Goal: Use online tool/utility: Utilize a website feature to perform a specific function

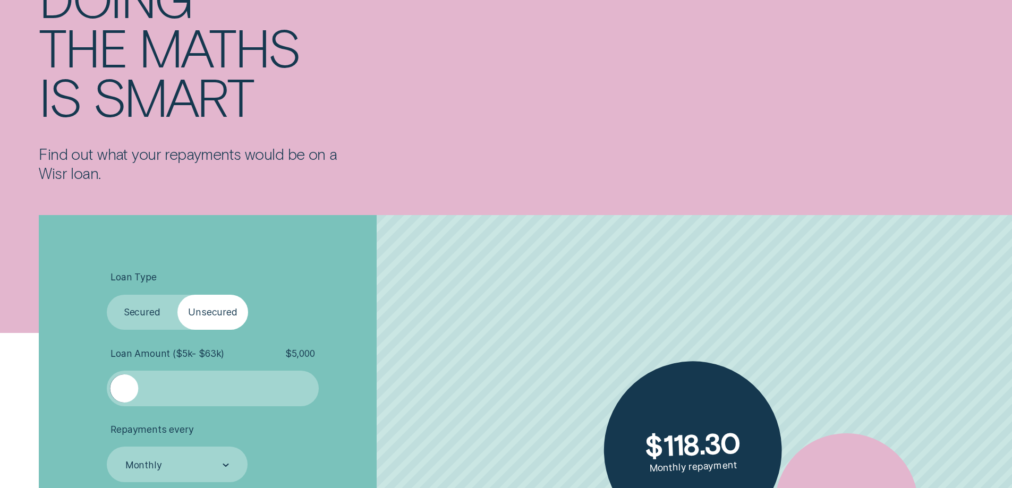
scroll to position [372, 0]
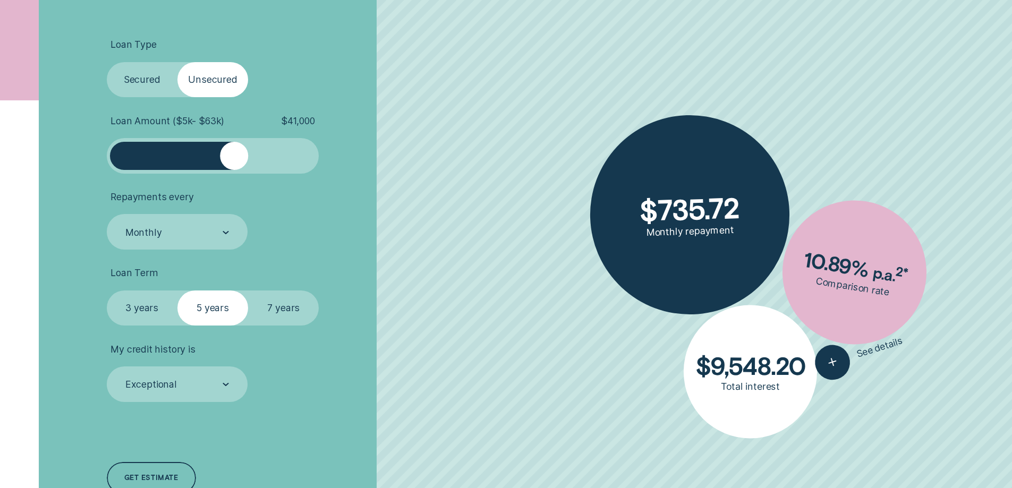
drag, startPoint x: 138, startPoint y: 156, endPoint x: 235, endPoint y: 155, distance: 97.3
click at [235, 155] on div at bounding box center [234, 156] width 28 height 28
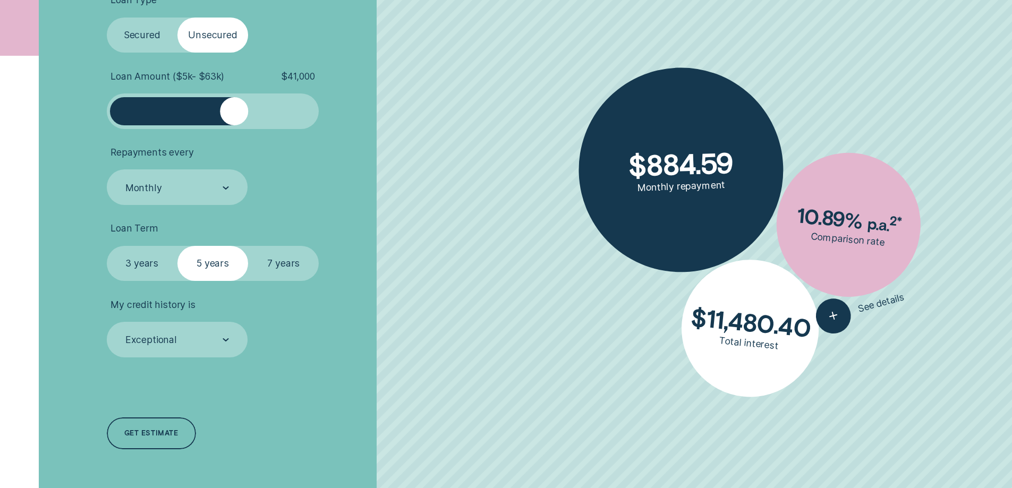
scroll to position [478, 0]
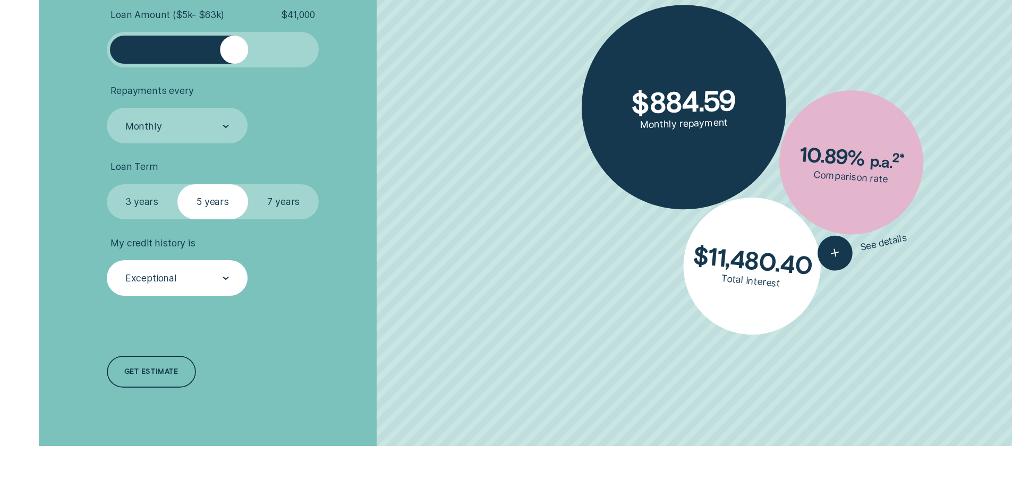
click at [186, 277] on div "Exceptional" at bounding box center [176, 278] width 105 height 13
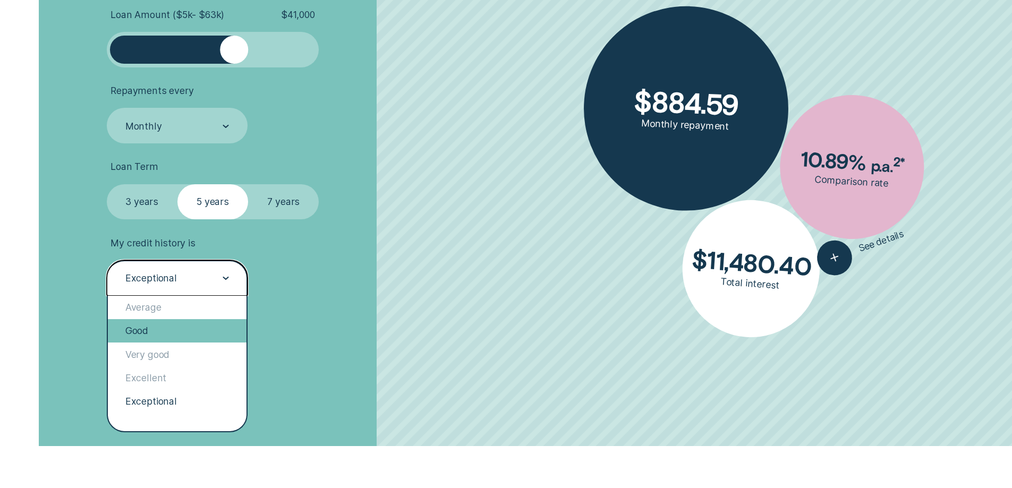
click at [177, 333] on div "Good" at bounding box center [177, 330] width 139 height 23
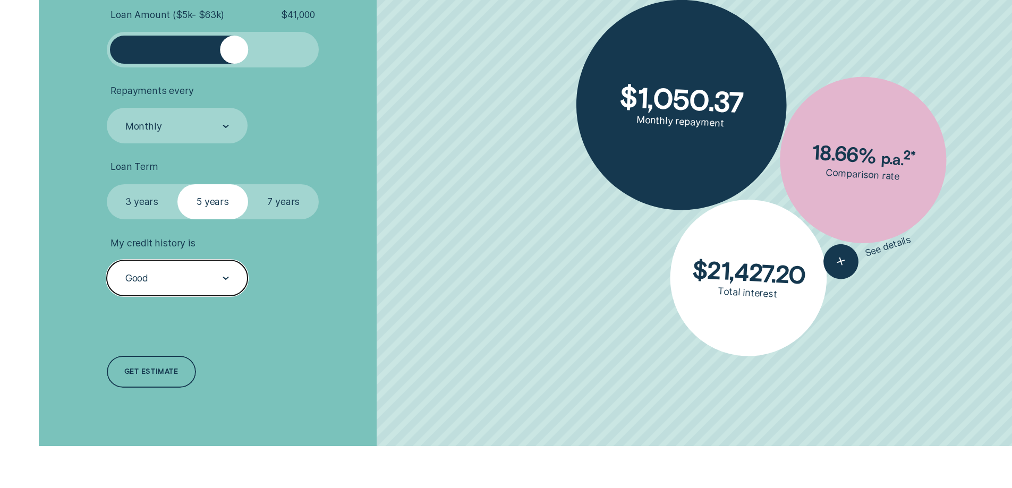
click at [199, 288] on div "Good" at bounding box center [177, 278] width 141 height 36
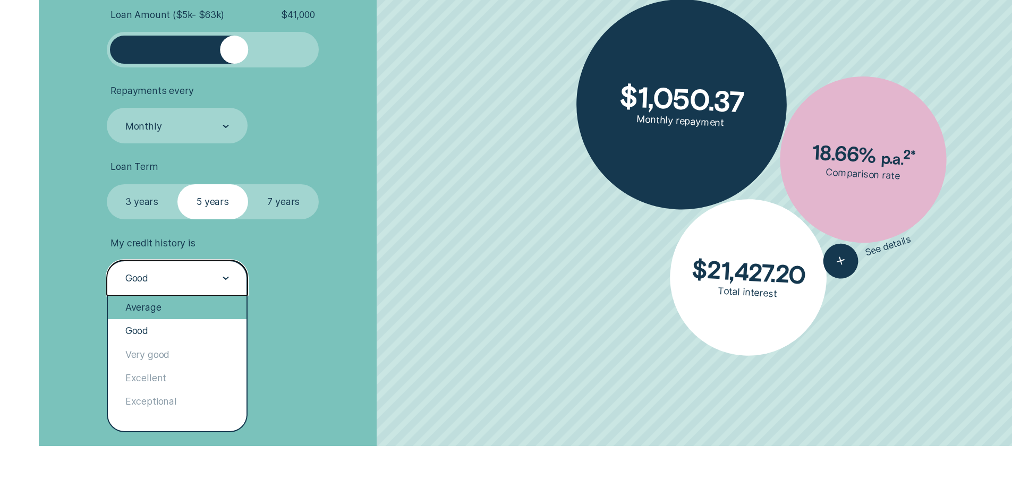
click at [162, 310] on div "Average" at bounding box center [177, 307] width 139 height 23
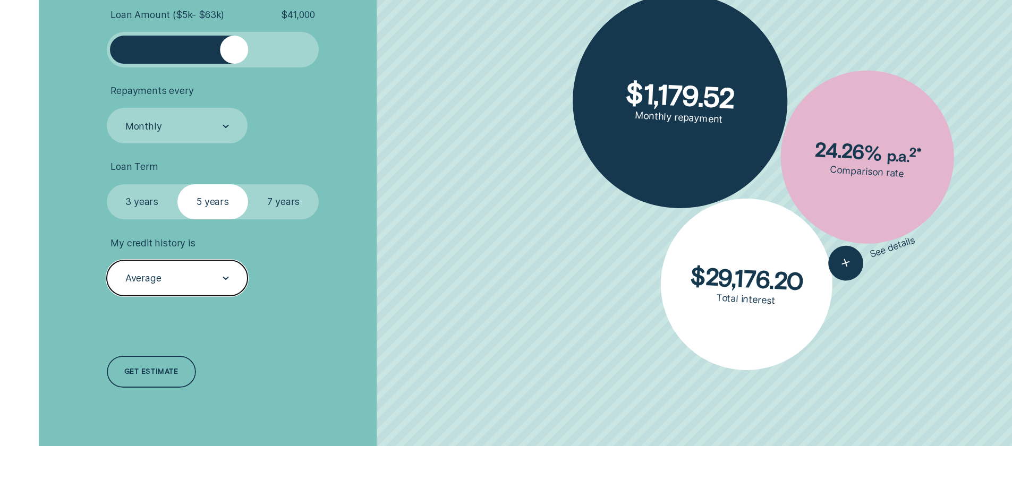
click at [181, 278] on div "Average" at bounding box center [176, 278] width 105 height 13
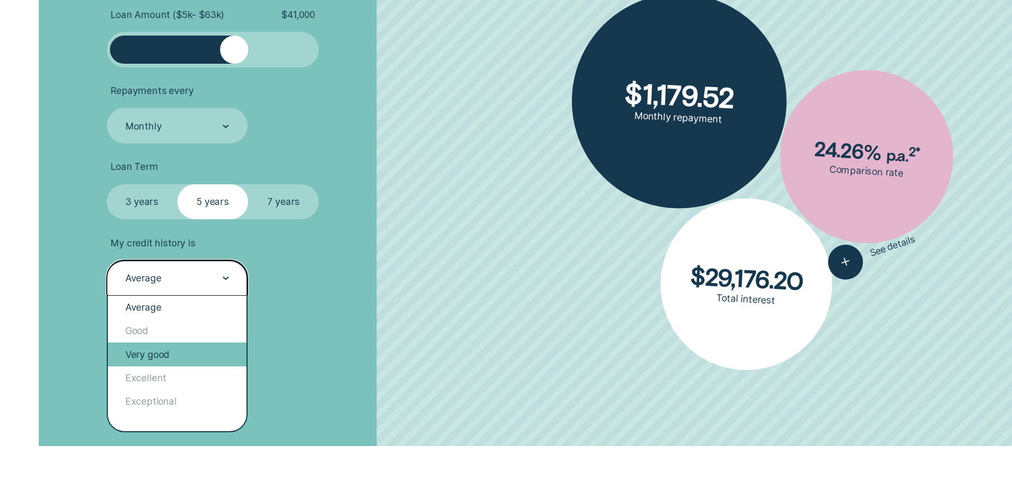
drag, startPoint x: 173, startPoint y: 344, endPoint x: 173, endPoint y: 350, distance: 5.9
click at [173, 350] on div "Very good" at bounding box center [177, 354] width 139 height 23
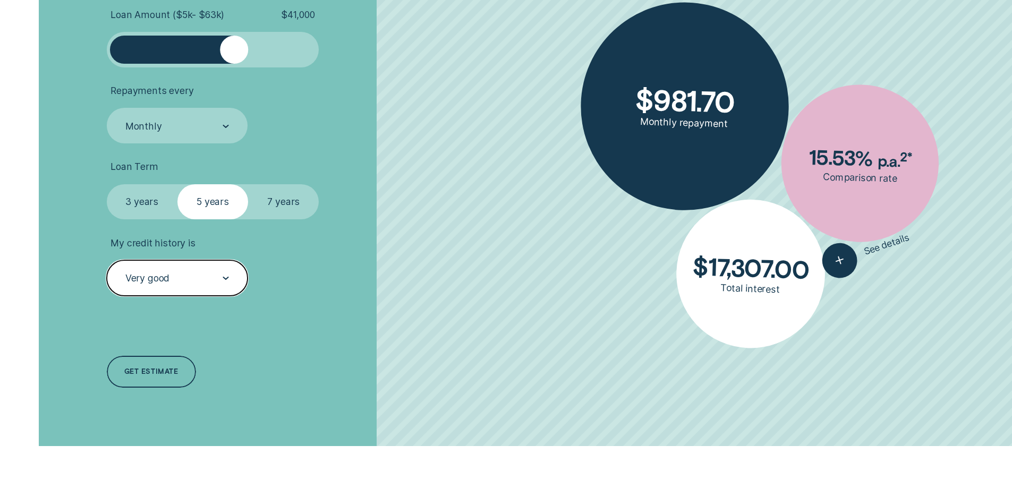
click at [202, 275] on div "Very good" at bounding box center [176, 278] width 105 height 13
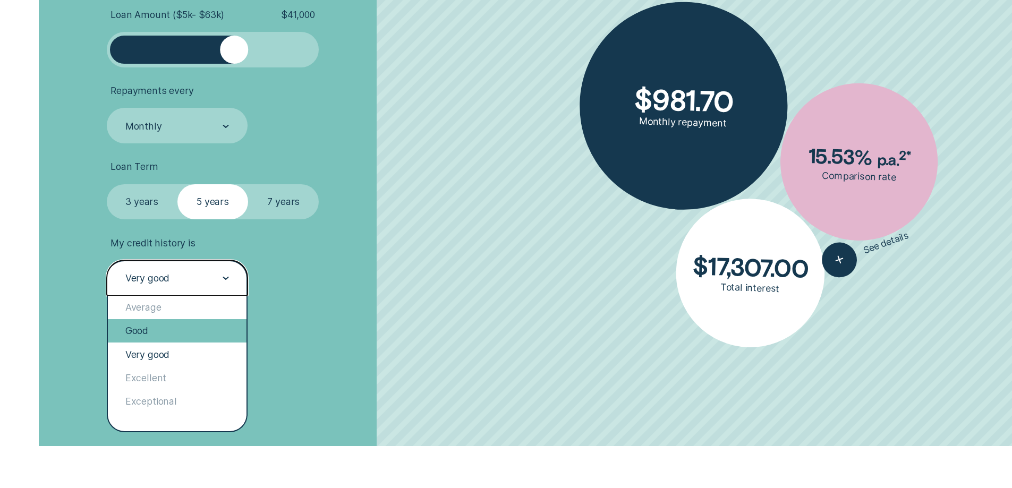
click at [158, 330] on div "Good" at bounding box center [177, 330] width 139 height 23
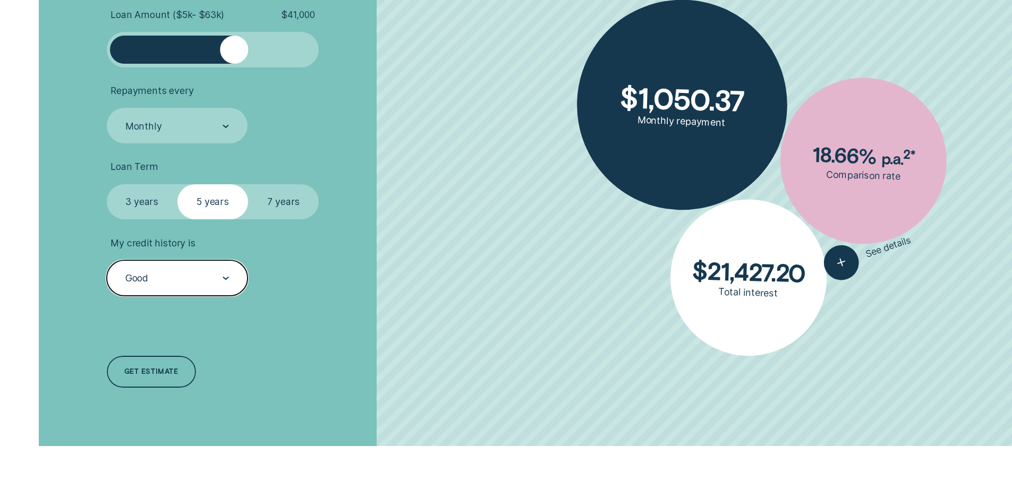
click at [355, 344] on div "Loan Type Select Loan Type Secured Unsecured Loan Amount ( $5k - $63k ) $ 41,00…" at bounding box center [269, 161] width 338 height 570
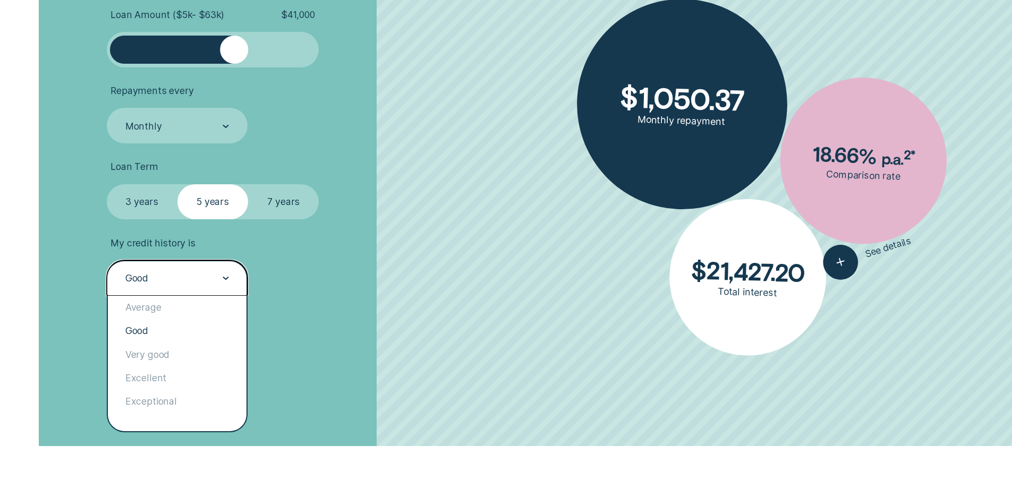
click at [149, 264] on div "Good" at bounding box center [177, 278] width 141 height 36
click at [172, 315] on div "Average" at bounding box center [177, 307] width 139 height 23
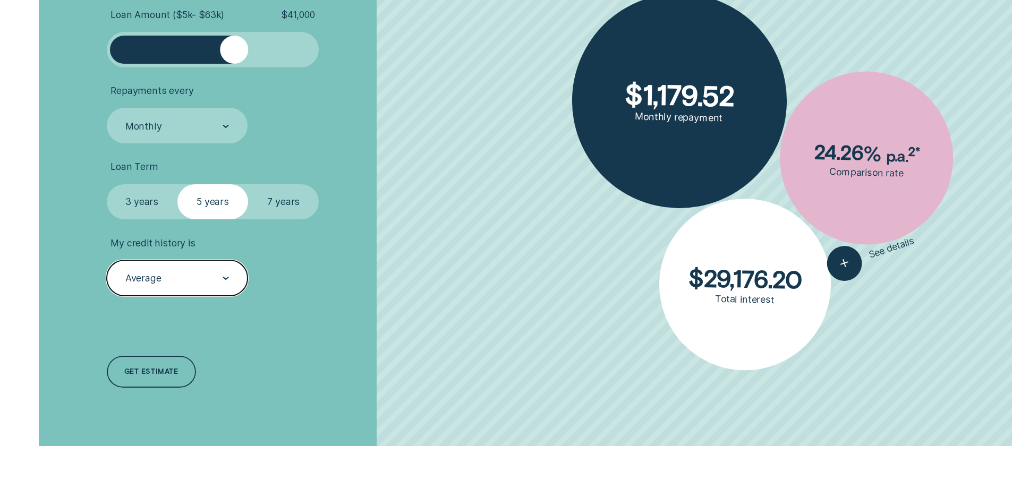
click at [165, 289] on div "Average" at bounding box center [177, 278] width 141 height 36
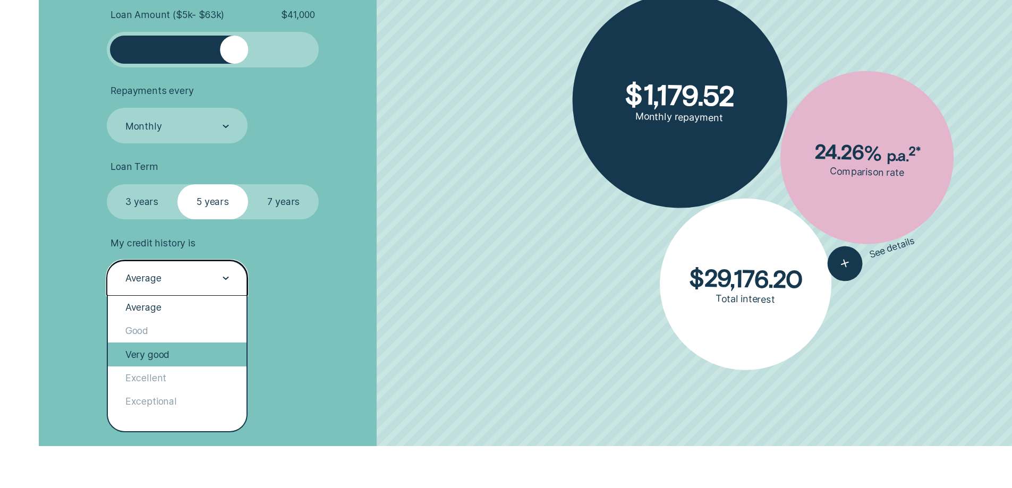
click at [181, 347] on div "Very good" at bounding box center [177, 354] width 139 height 23
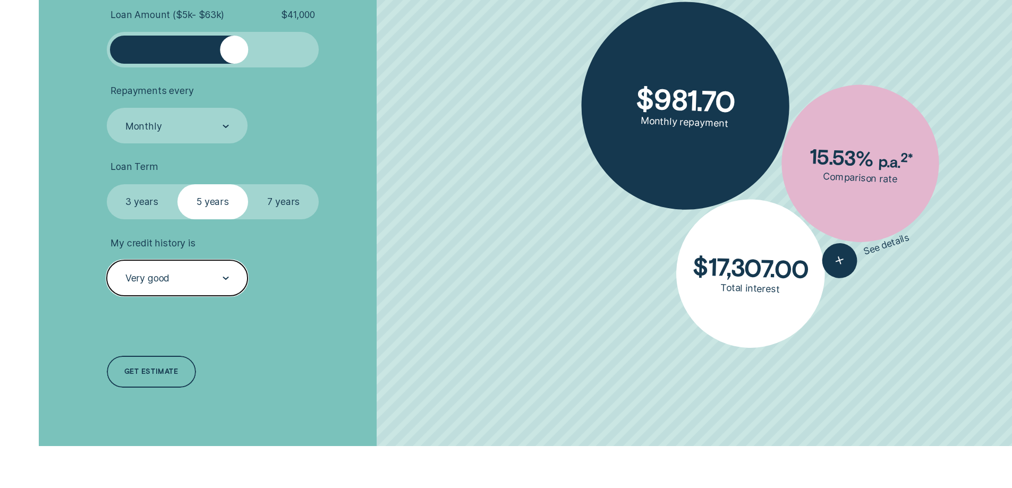
click at [177, 288] on div "Very good" at bounding box center [177, 278] width 141 height 36
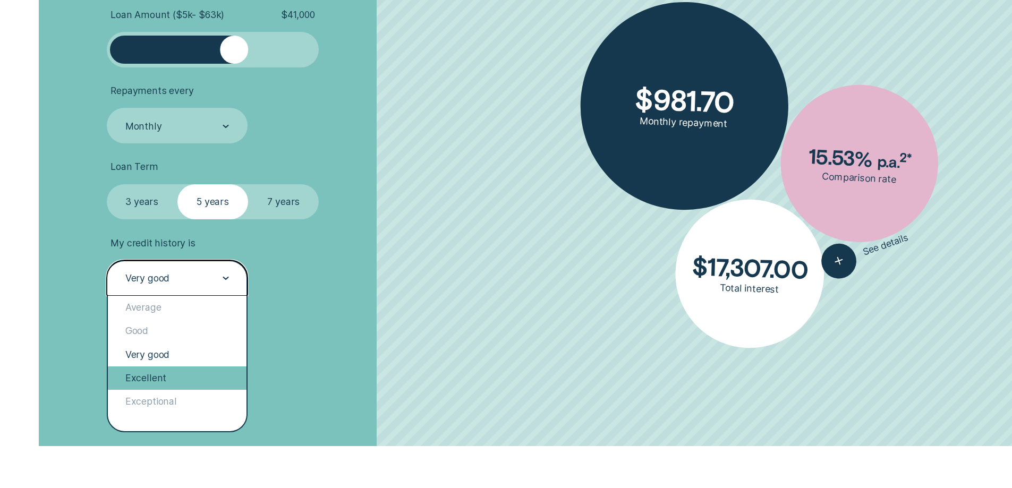
click at [171, 376] on div "Excellent" at bounding box center [177, 378] width 139 height 23
